Goal: Task Accomplishment & Management: Use online tool/utility

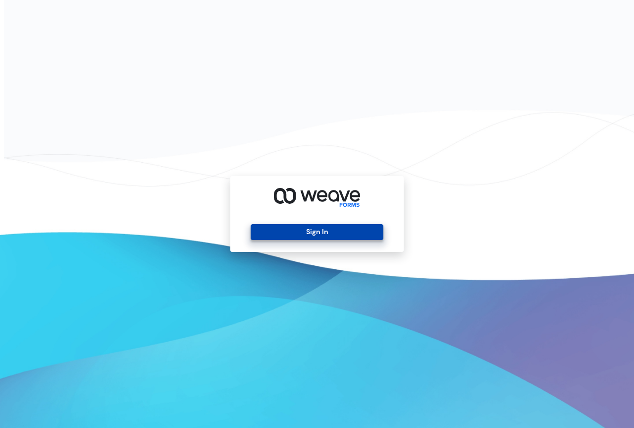
click at [332, 230] on button "Sign In" at bounding box center [317, 232] width 132 height 16
